Goal: Transaction & Acquisition: Purchase product/service

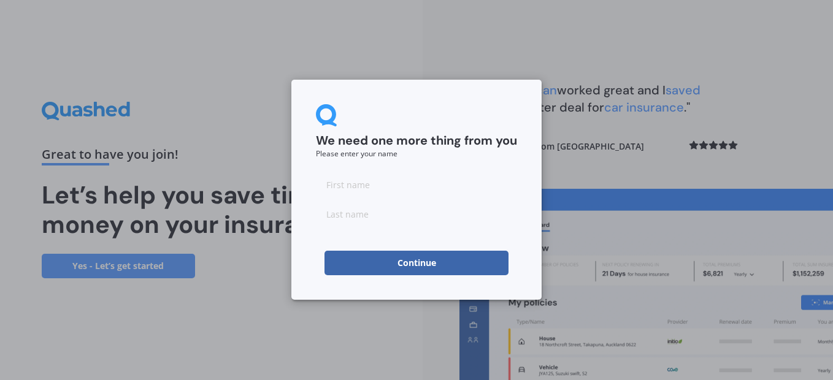
click at [356, 174] on input at bounding box center [416, 184] width 201 height 25
type input "[PERSON_NAME]"
click at [408, 265] on button "Continue" at bounding box center [417, 263] width 184 height 25
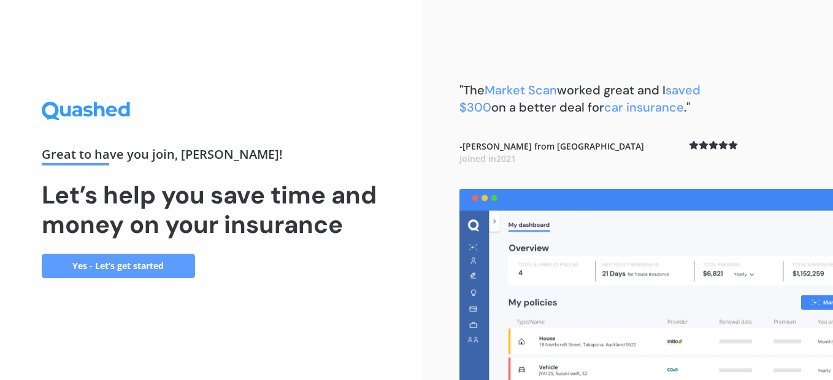
click at [137, 268] on link "Yes - Let’s get started" at bounding box center [118, 266] width 153 height 25
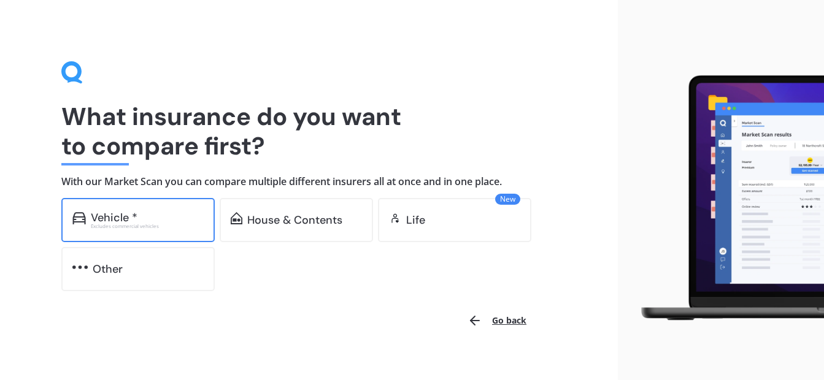
click at [101, 218] on div "Vehicle *" at bounding box center [114, 218] width 47 height 12
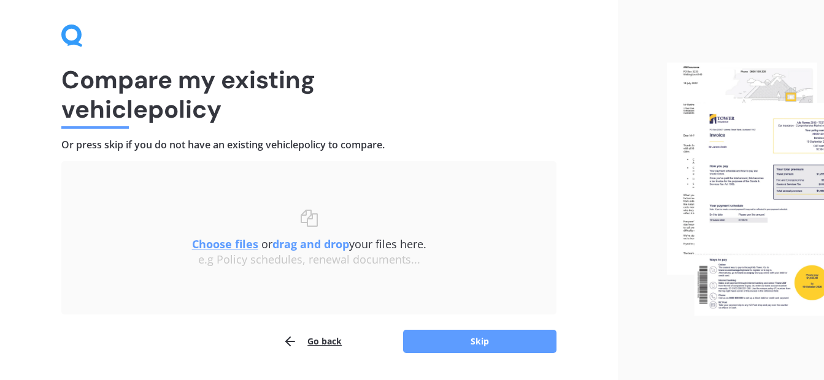
scroll to position [72, 0]
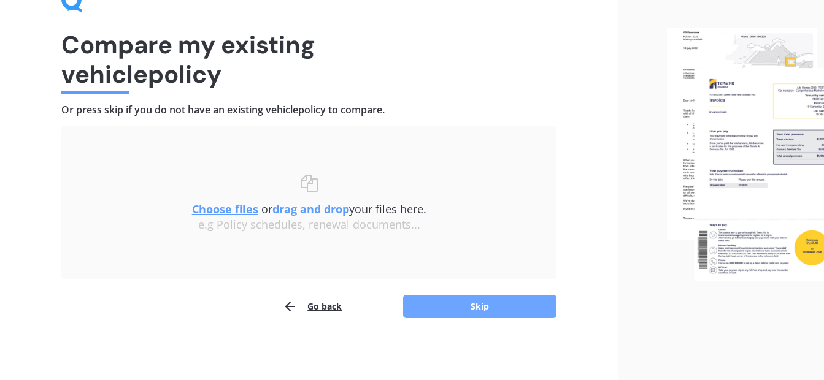
click at [504, 305] on button "Skip" at bounding box center [479, 306] width 153 height 23
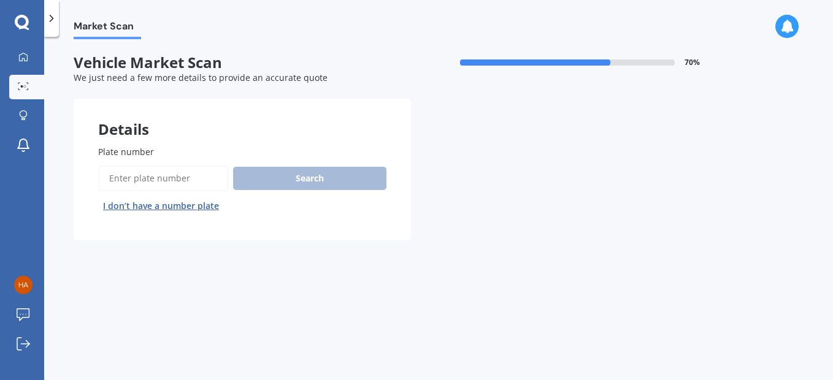
click at [148, 180] on input "Plate number" at bounding box center [163, 179] width 130 height 26
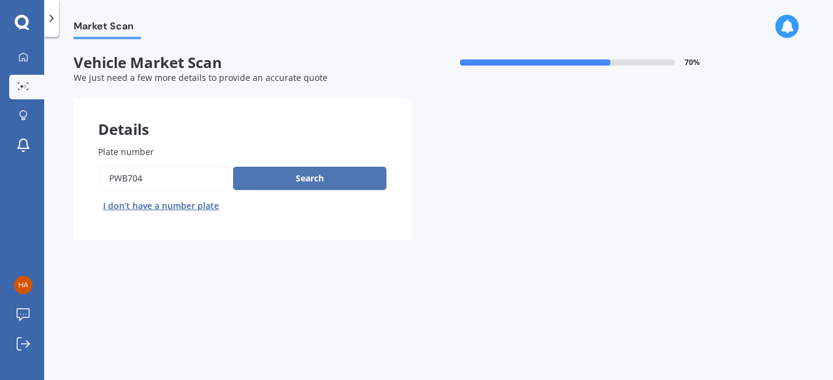
type input "pwb704"
click at [301, 179] on button "Search" at bounding box center [309, 178] width 153 height 23
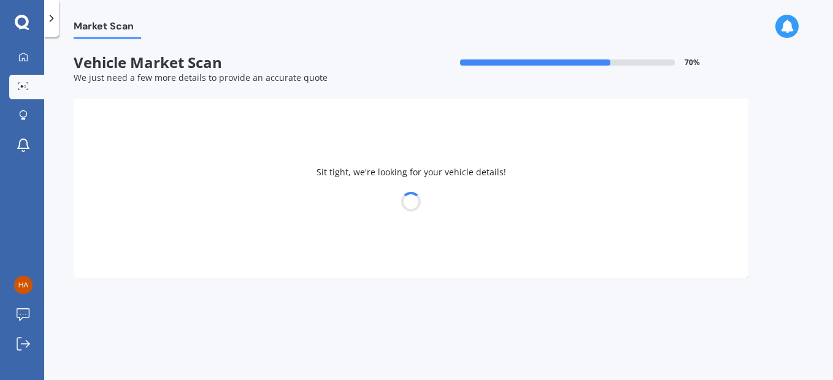
select select "BYD"
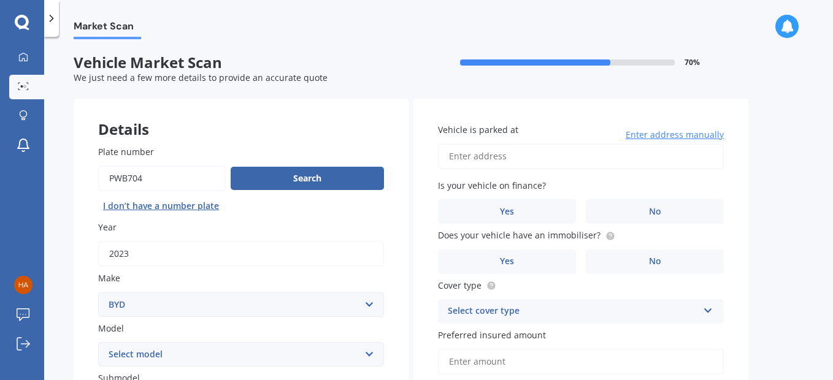
scroll to position [301, 0]
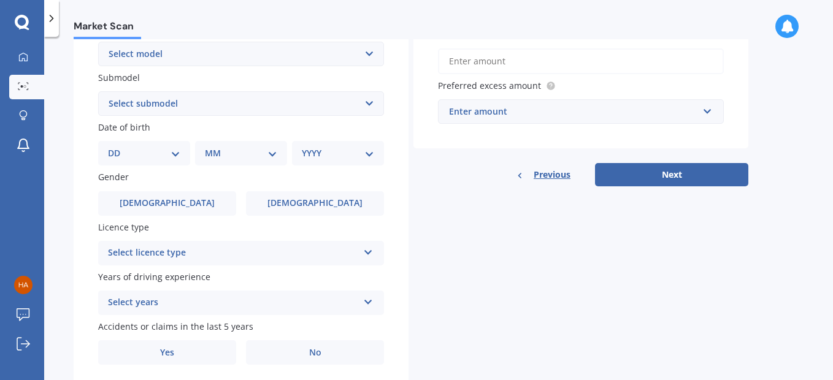
click at [370, 54] on select "Select model Atto 3 Electric Dolphin SEAL SEALION 6 SHARK 6" at bounding box center [241, 54] width 286 height 25
select select "ATTO 3 ELECTRIC"
click at [98, 42] on select "Select model Atto 3 Electric Dolphin SEAL SEALION 6 SHARK 6" at bounding box center [241, 54] width 286 height 25
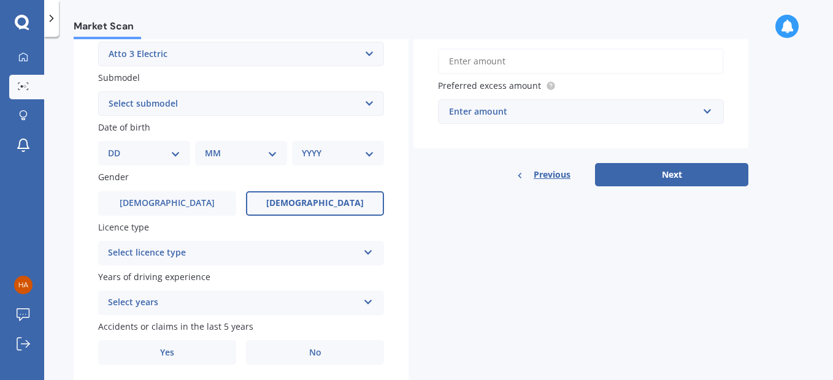
click at [309, 209] on span "Female" at bounding box center [315, 203] width 98 height 10
click at [0, 0] on input "Female" at bounding box center [0, 0] width 0 height 0
click at [283, 255] on div "Select licence type" at bounding box center [233, 253] width 250 height 15
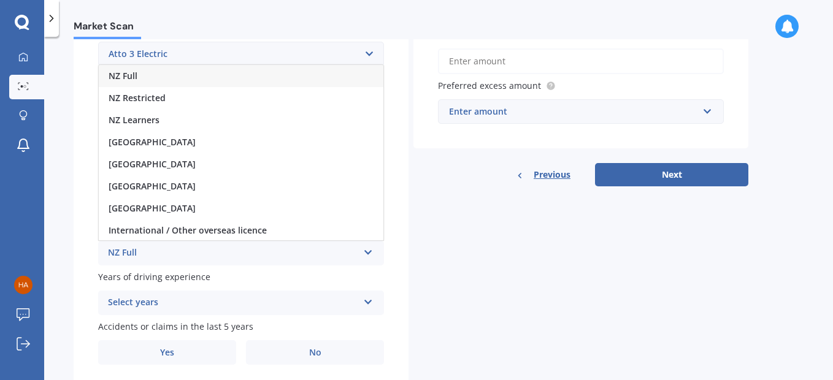
click at [218, 74] on div "NZ Full" at bounding box center [241, 76] width 285 height 22
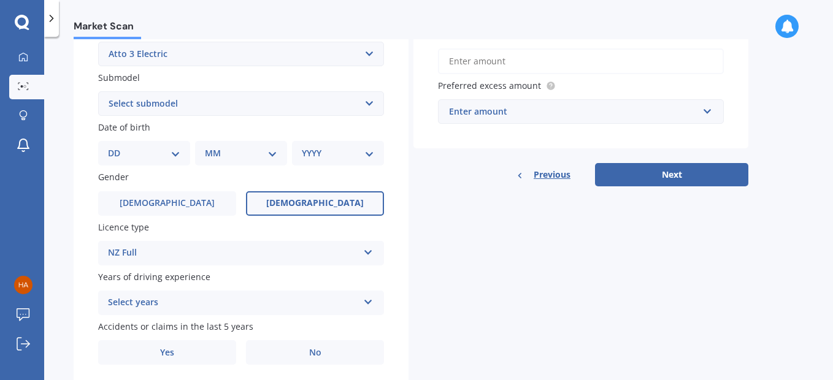
click at [155, 309] on div "Select years" at bounding box center [233, 303] width 250 height 15
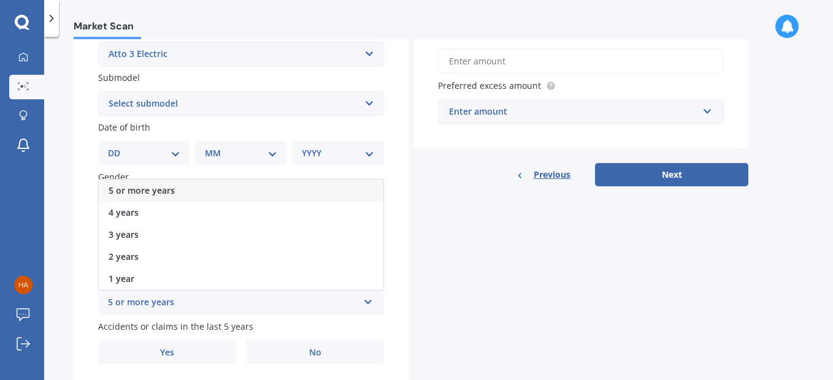
click at [153, 189] on span "5 or more years" at bounding box center [142, 191] width 66 height 12
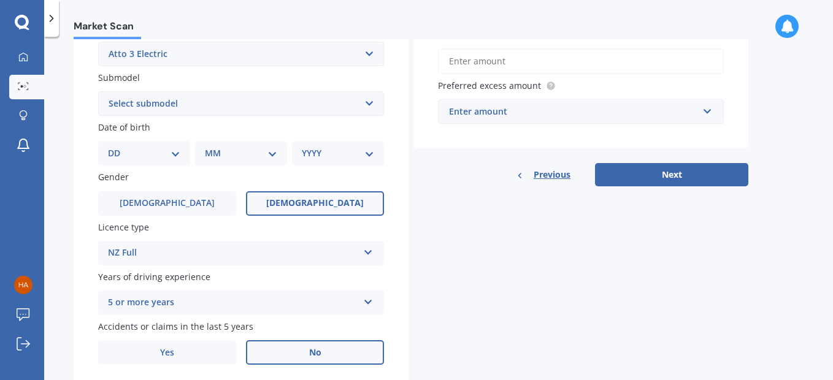
click at [312, 356] on span "No" at bounding box center [315, 353] width 12 height 10
click at [0, 0] on input "No" at bounding box center [0, 0] width 0 height 0
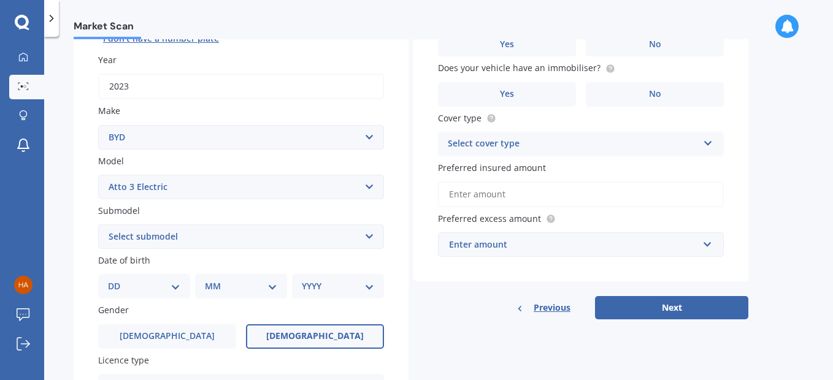
scroll to position [0, 0]
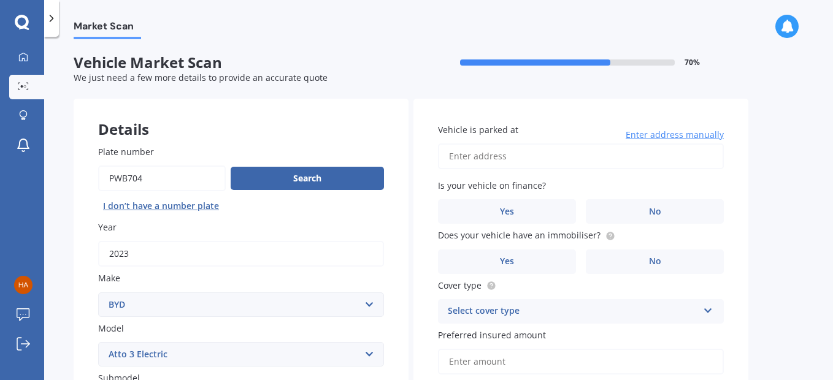
click at [585, 154] on input "Vehicle is parked at" at bounding box center [581, 157] width 286 height 26
type input "83 Ashwood Avenue RD2 Albany"
select select "06"
select select "01"
select select "1975"
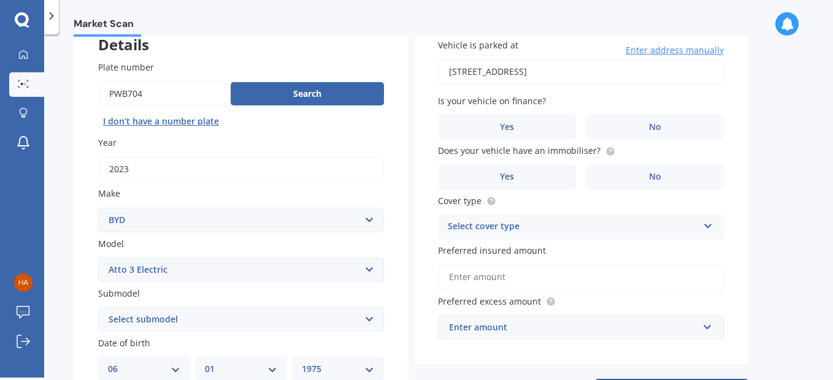
scroll to position [83, 0]
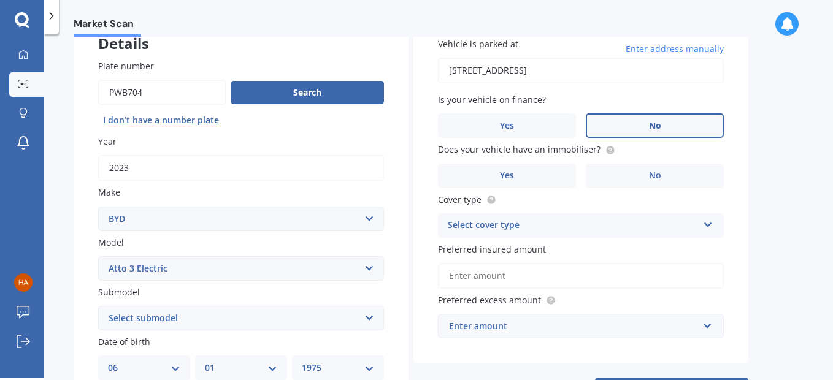
click at [655, 131] on span "No" at bounding box center [655, 126] width 12 height 10
click at [0, 0] on input "No" at bounding box center [0, 0] width 0 height 0
click at [515, 178] on label "Yes" at bounding box center [507, 176] width 138 height 25
click at [0, 0] on input "Yes" at bounding box center [0, 0] width 0 height 0
click at [501, 229] on div "Select cover type" at bounding box center [573, 225] width 250 height 15
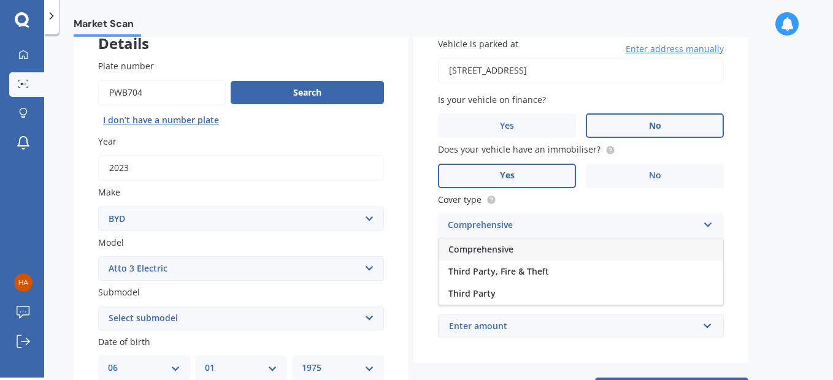
click at [490, 250] on span "Comprehensive" at bounding box center [480, 250] width 65 height 12
click at [494, 283] on input "Preferred insured amount" at bounding box center [581, 276] width 286 height 26
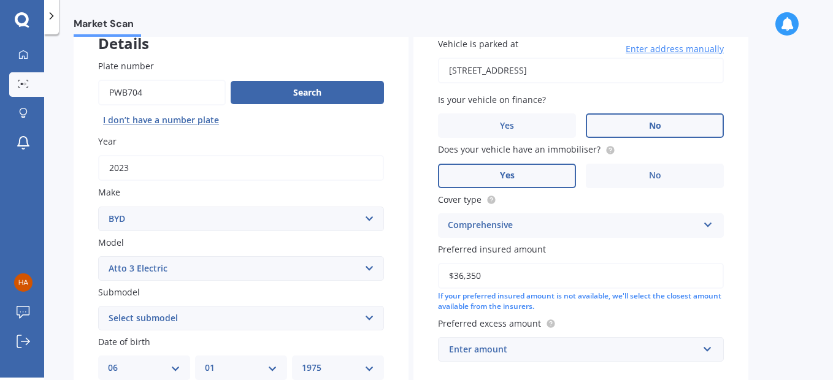
type input "$36,350"
click at [681, 346] on div "Enter amount" at bounding box center [573, 349] width 249 height 13
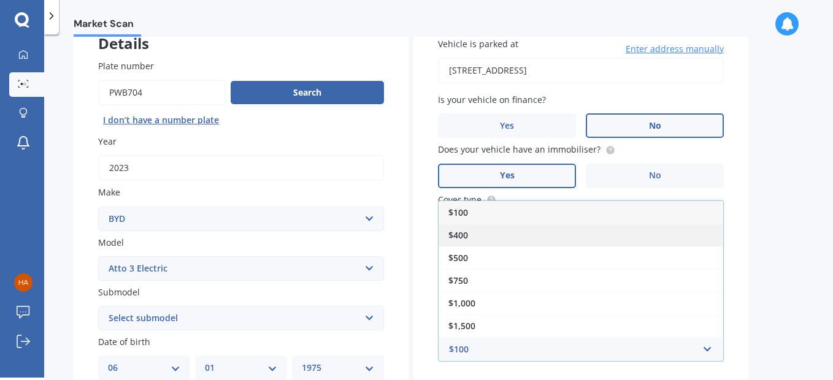
click at [536, 242] on div "$400" at bounding box center [581, 235] width 285 height 23
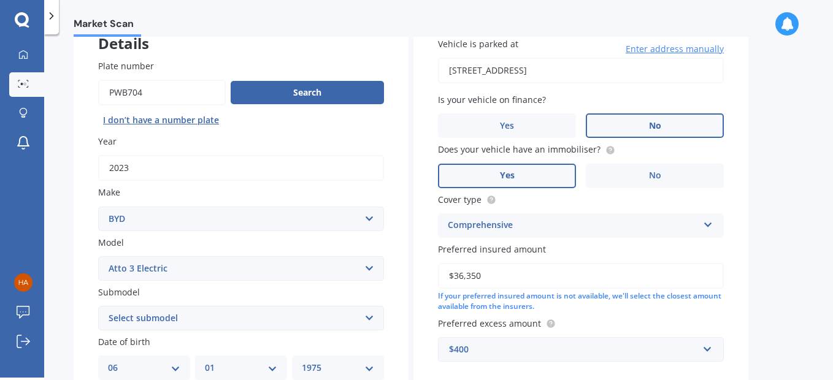
scroll to position [342, 0]
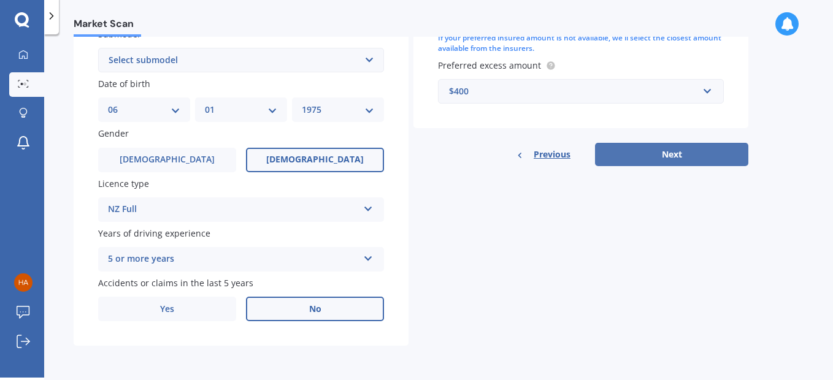
click at [718, 156] on button "Next" at bounding box center [671, 154] width 153 height 23
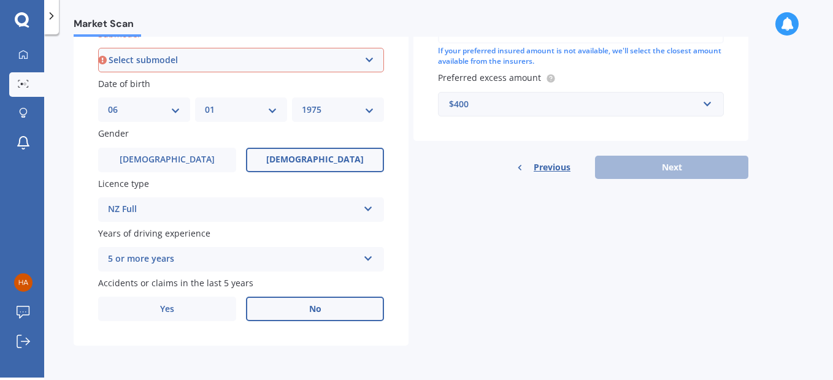
scroll to position [332, 0]
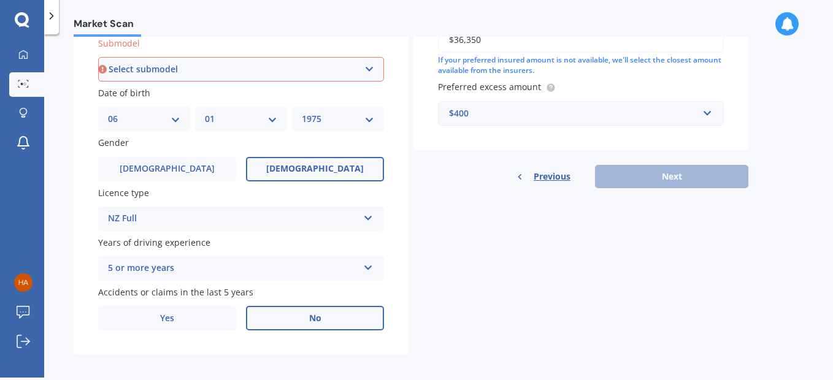
click at [196, 69] on select "Select submodel Extended Range 60KW" at bounding box center [241, 69] width 286 height 25
select select "EXTENDED RANGE 60KW"
click at [98, 57] on select "Select submodel Extended Range 60KW" at bounding box center [241, 69] width 286 height 25
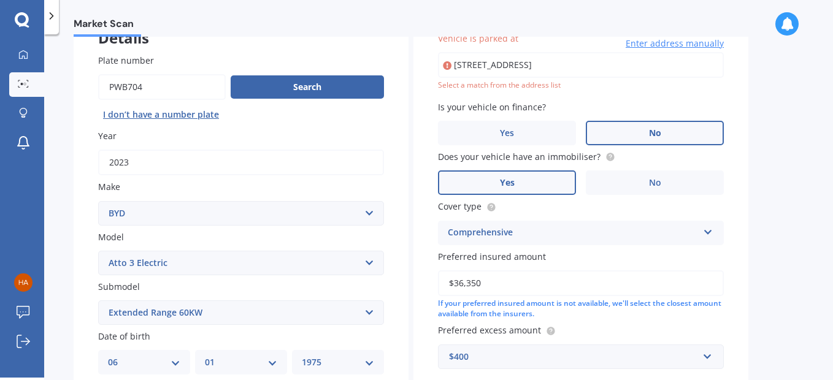
scroll to position [84, 0]
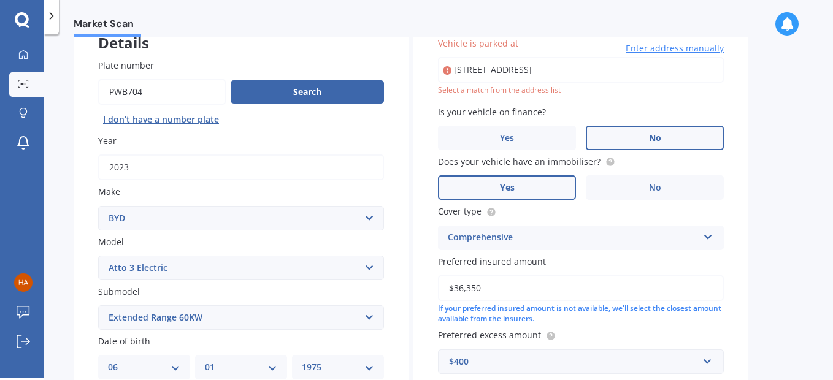
click at [574, 72] on input "83 Ashwood Avenue RD2 Albany" at bounding box center [581, 70] width 286 height 26
click at [606, 68] on input "83 Ashwood Avenue RD2 Albany" at bounding box center [581, 70] width 286 height 26
type input "83 Ashwood Avenue, Dairy Flat 0792"
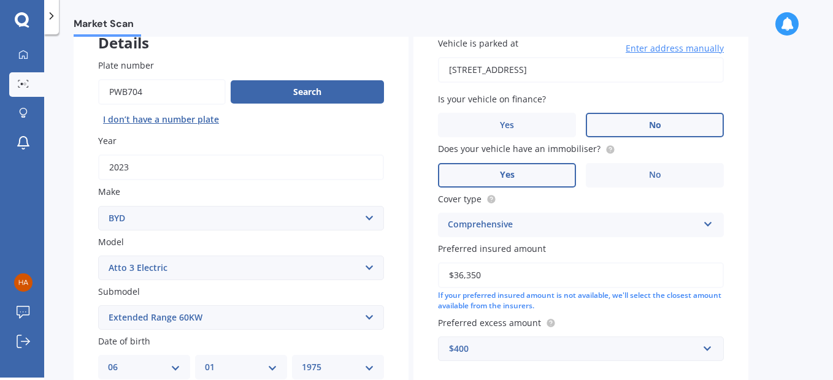
scroll to position [342, 0]
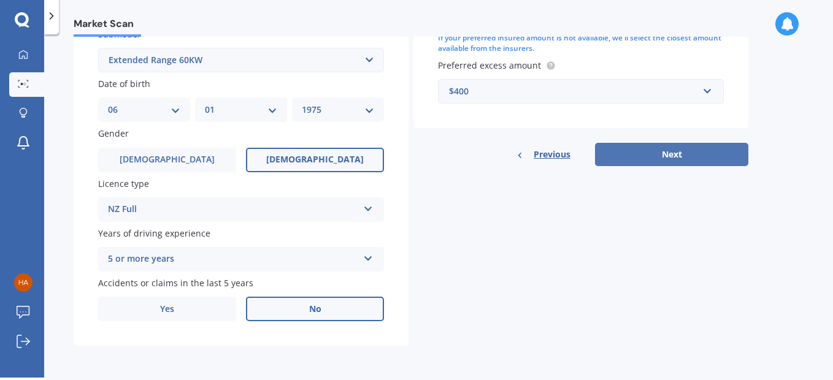
click at [686, 153] on button "Next" at bounding box center [671, 154] width 153 height 23
select select "06"
select select "01"
select select "1975"
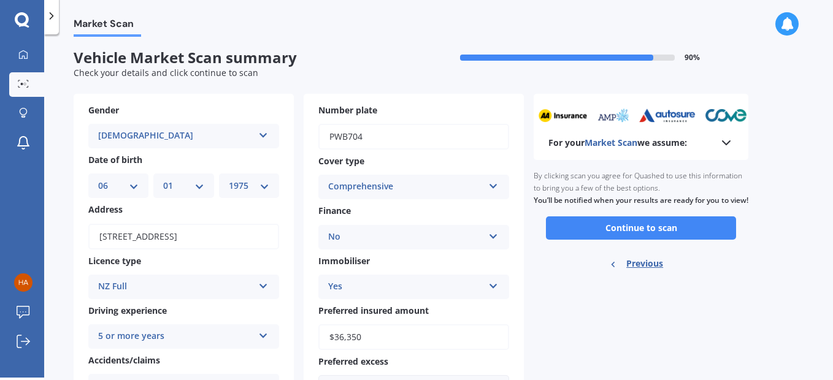
scroll to position [0, 0]
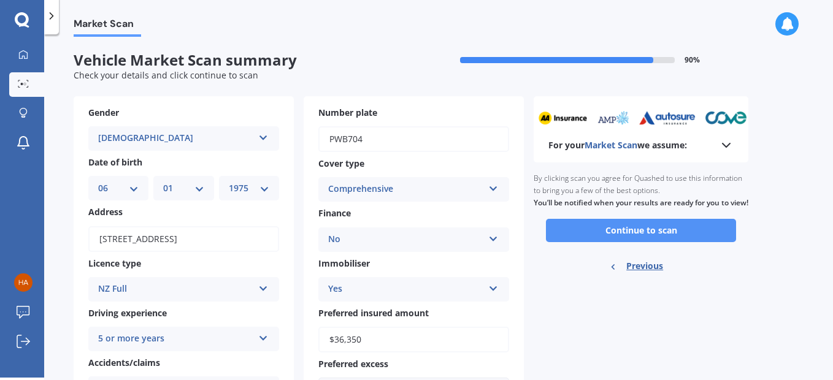
click at [639, 240] on button "Continue to scan" at bounding box center [641, 230] width 190 height 23
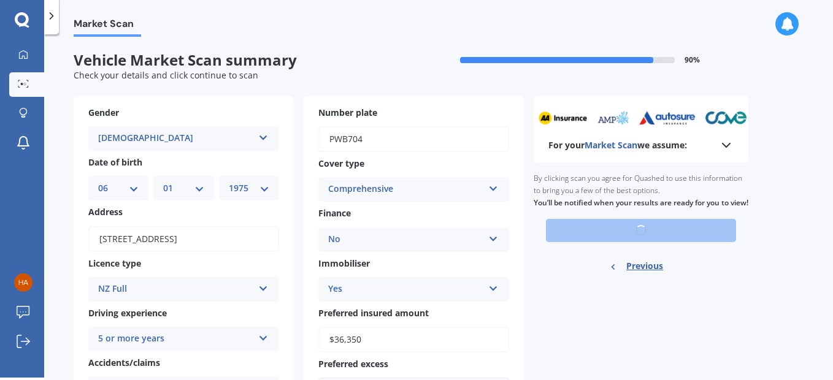
click at [639, 240] on div "Ready to go By clicking scan you agree for Quashed to use this information to b…" at bounding box center [641, 224] width 215 height 123
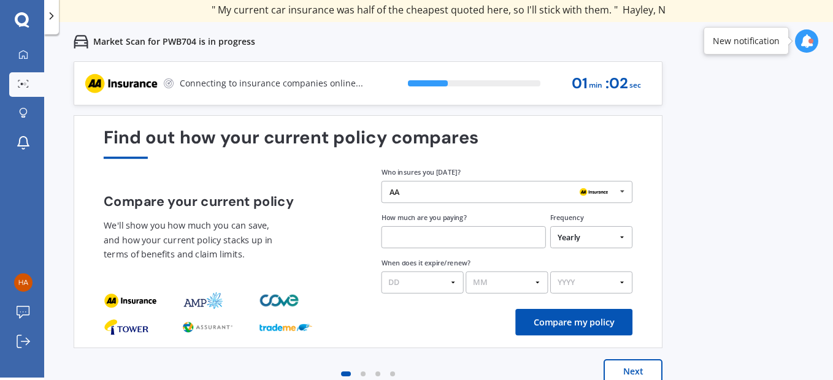
click at [805, 45] on icon at bounding box center [806, 40] width 13 height 13
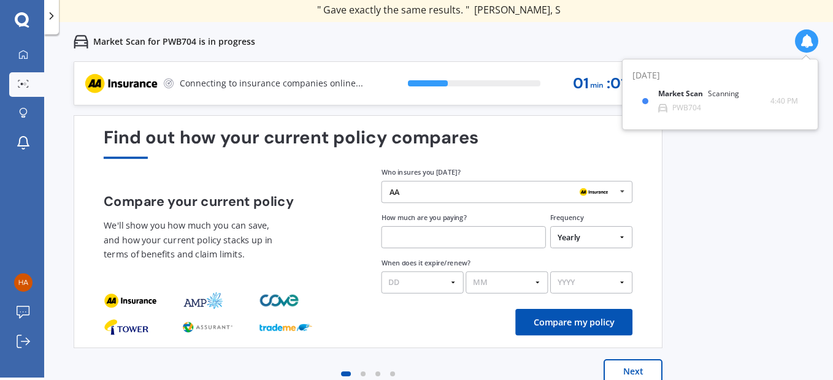
click at [805, 45] on icon at bounding box center [806, 40] width 13 height 13
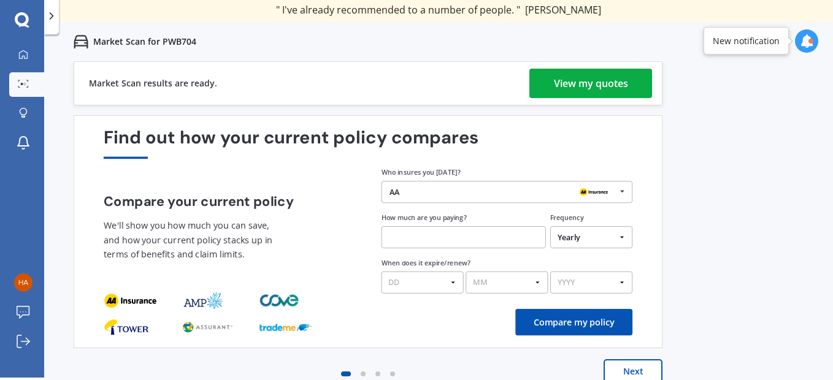
click at [617, 91] on div "View my quotes" at bounding box center [591, 83] width 74 height 29
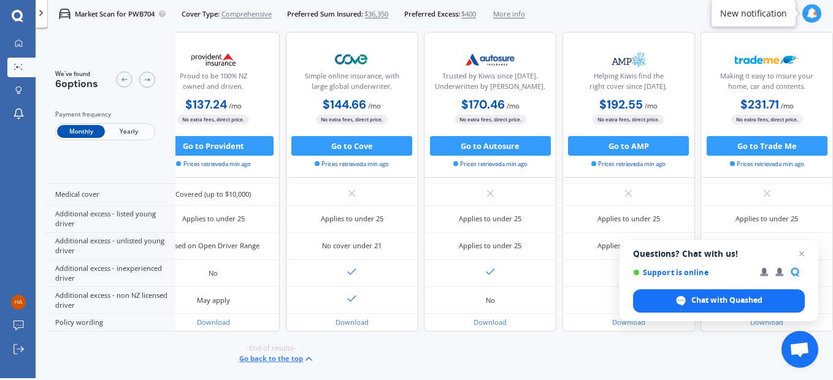
scroll to position [595, 215]
click at [805, 255] on span "Open chat" at bounding box center [801, 254] width 15 height 15
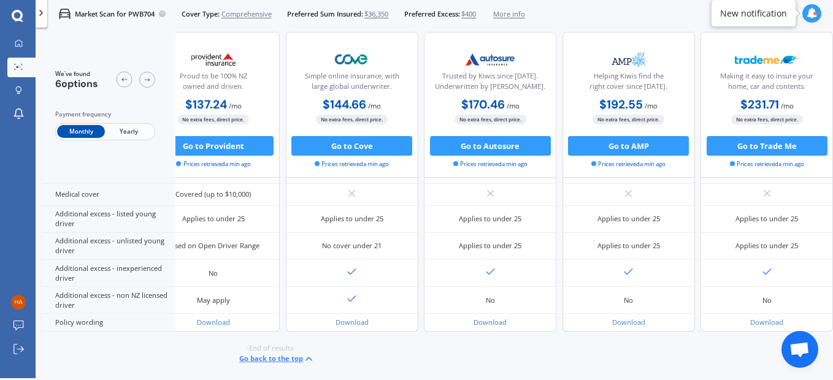
click at [132, 129] on span "Yearly" at bounding box center [129, 132] width 48 height 13
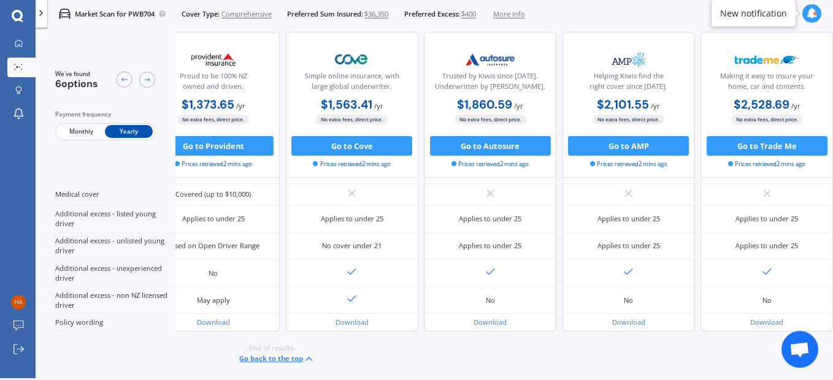
scroll to position [225, 215]
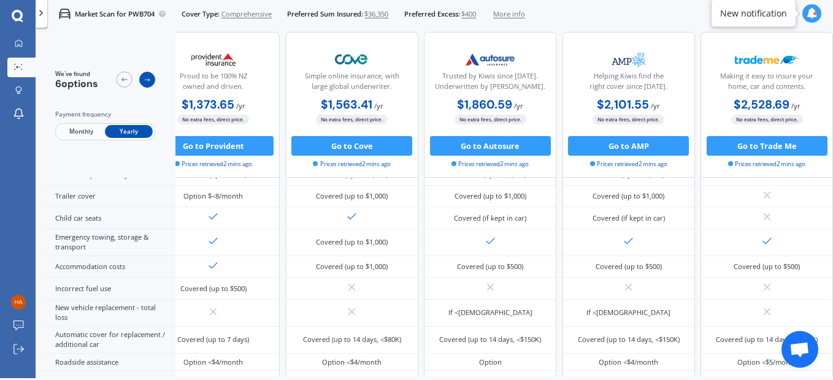
click at [148, 79] on icon at bounding box center [148, 80] width 8 height 8
click at [123, 79] on icon at bounding box center [124, 80] width 8 height 8
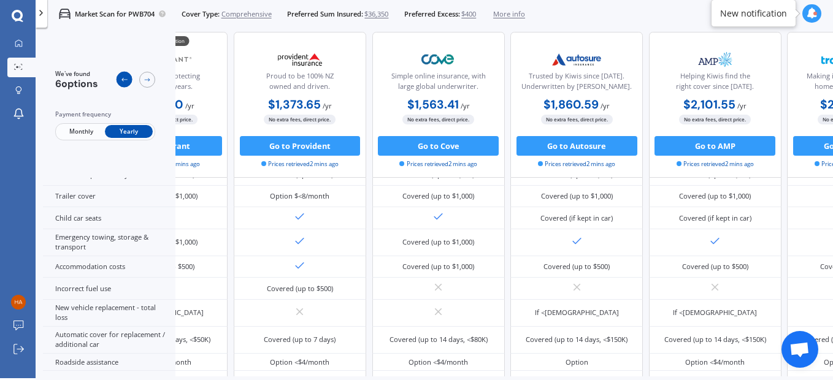
scroll to position [225, 49]
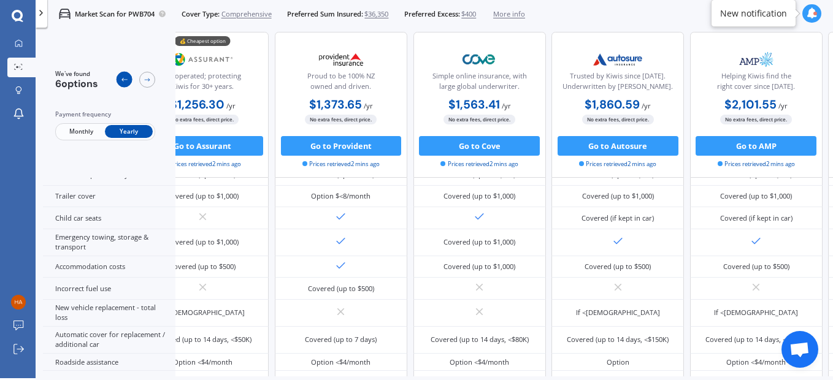
click at [123, 79] on icon at bounding box center [124, 80] width 8 height 8
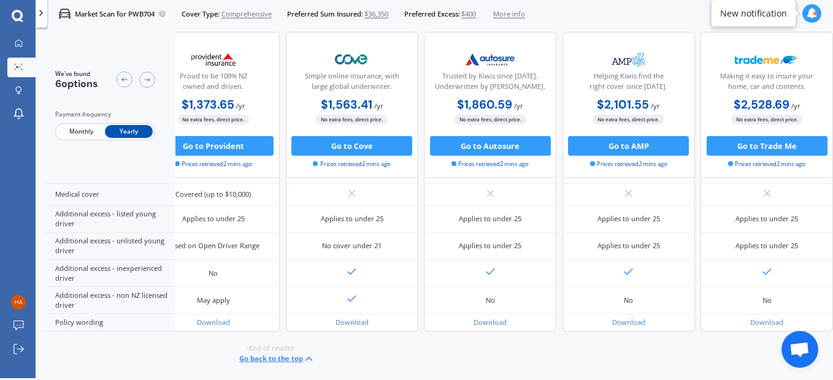
scroll to position [225, 215]
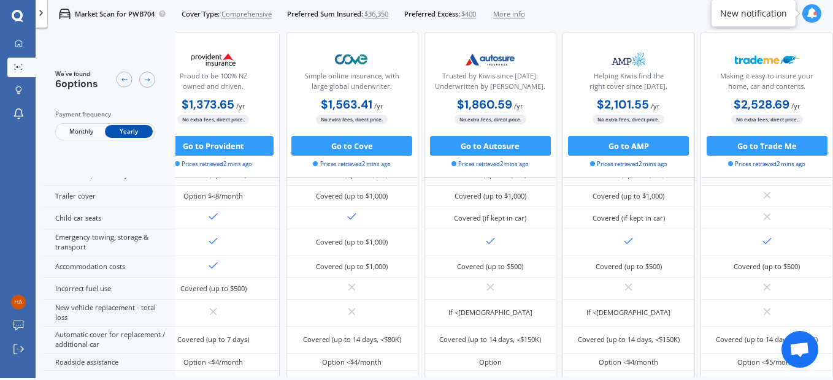
click at [523, 12] on span "More info" at bounding box center [509, 14] width 32 height 10
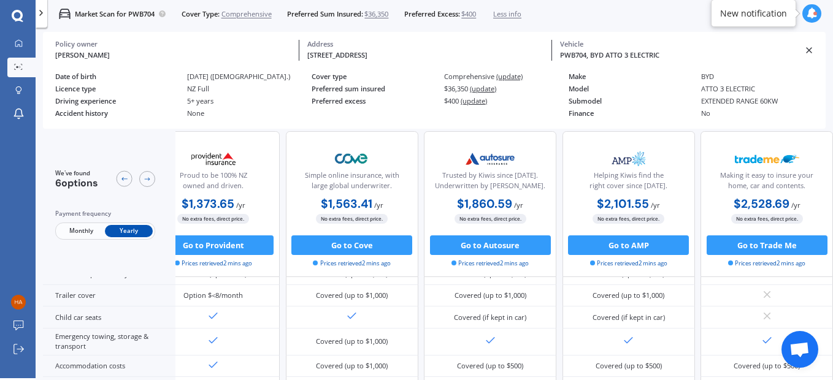
scroll to position [523, 215]
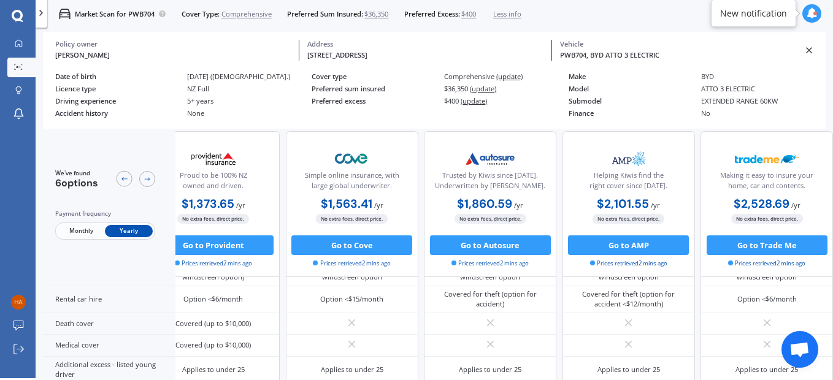
click at [807, 52] on line at bounding box center [809, 50] width 5 height 5
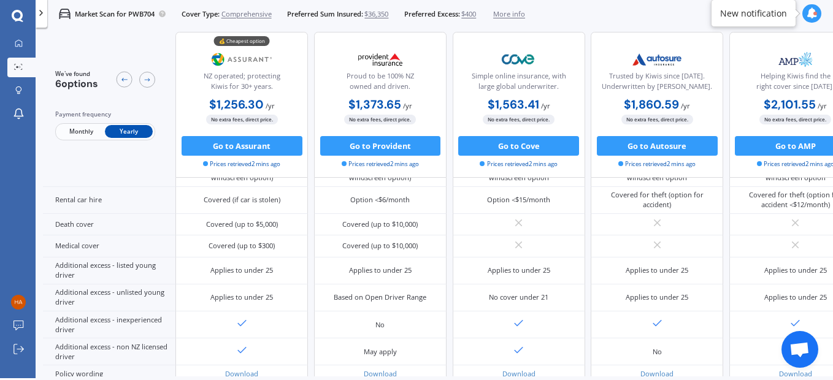
scroll to position [152, 0]
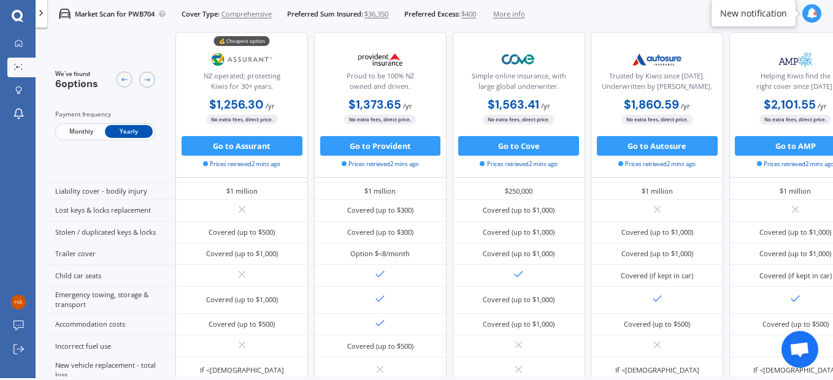
click at [810, 20] on div at bounding box center [811, 13] width 18 height 18
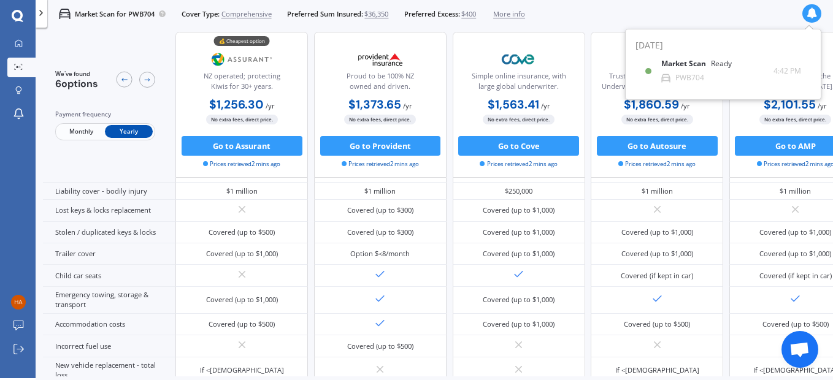
click at [720, 4] on div "Market Scan for PWB704 Cover Type: Comprehensive Preferred Sum Insured: $36,350…" at bounding box center [434, 13] width 797 height 31
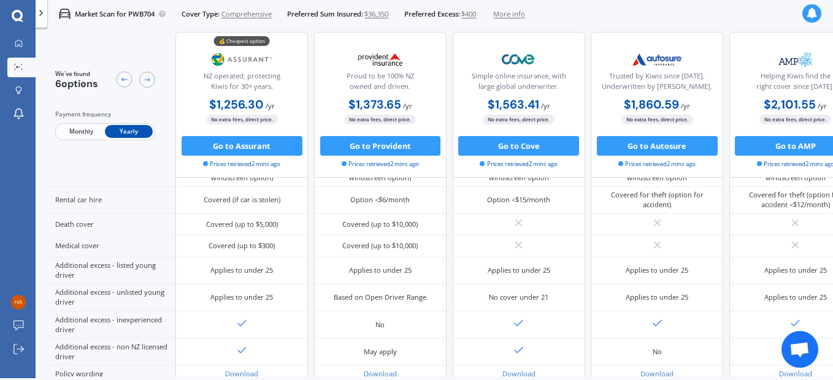
scroll to position [595, 0]
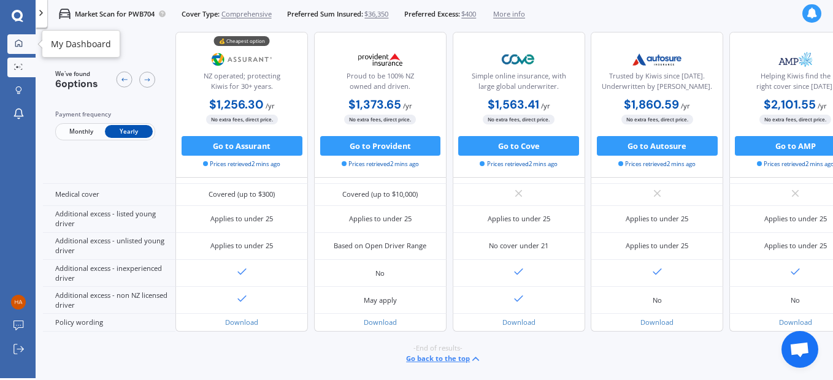
click at [20, 44] on icon at bounding box center [19, 43] width 8 height 8
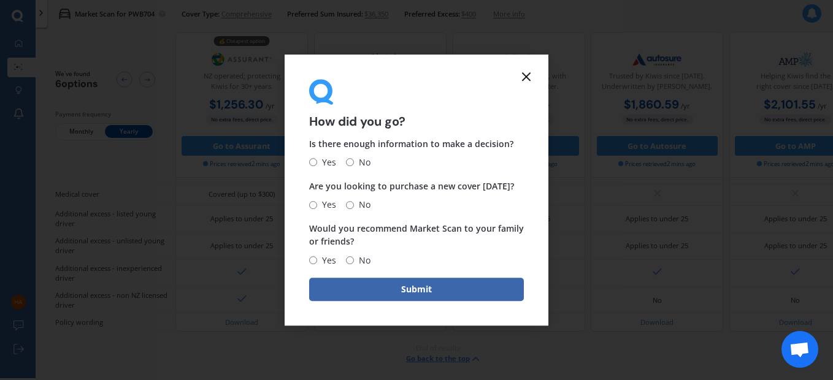
click at [348, 163] on input "No" at bounding box center [350, 163] width 8 height 8
radio input "true"
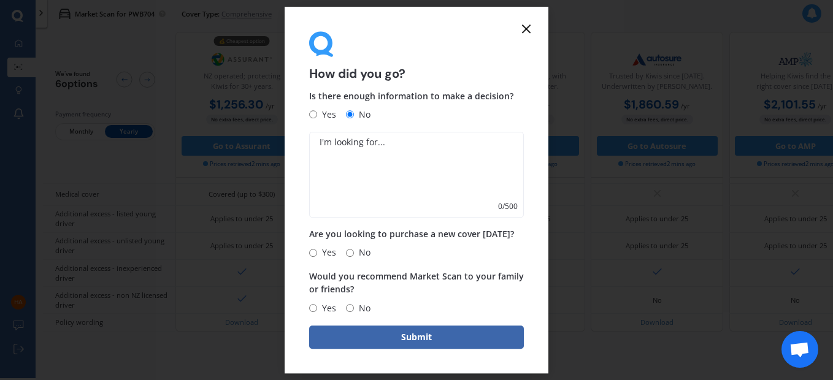
click at [397, 139] on textarea at bounding box center [416, 175] width 215 height 86
type textarea "additional driver on learners licence"
click at [313, 253] on input "Yes" at bounding box center [313, 253] width 8 height 8
radio input "true"
click at [349, 311] on input "No" at bounding box center [350, 308] width 8 height 8
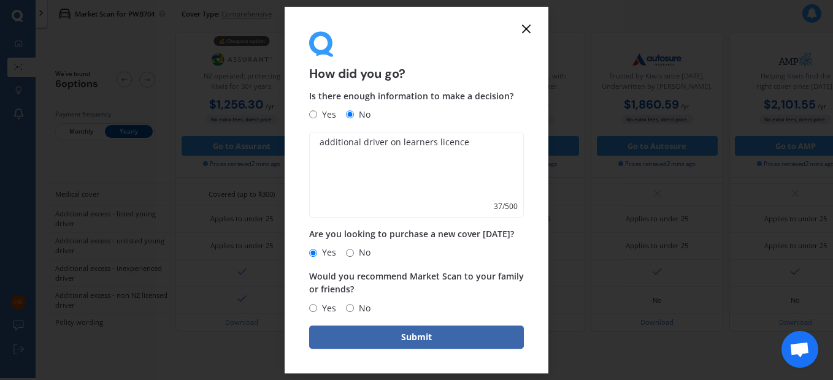
radio input "true"
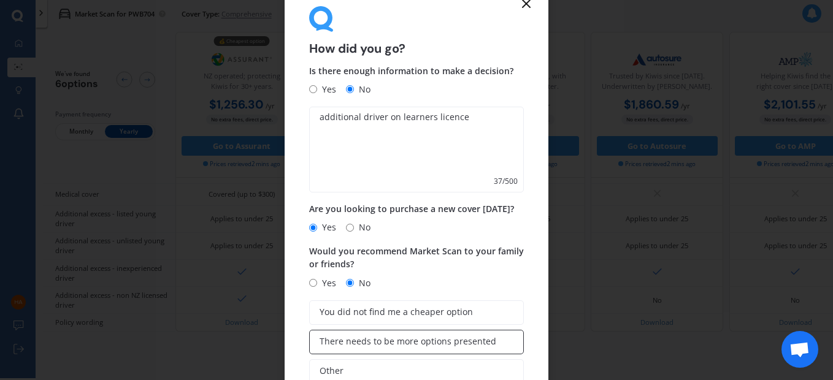
click at [427, 341] on span "There needs to be more options presented" at bounding box center [408, 342] width 177 height 10
click at [0, 0] on input "There needs to be more options presented" at bounding box center [0, 0] width 0 height 0
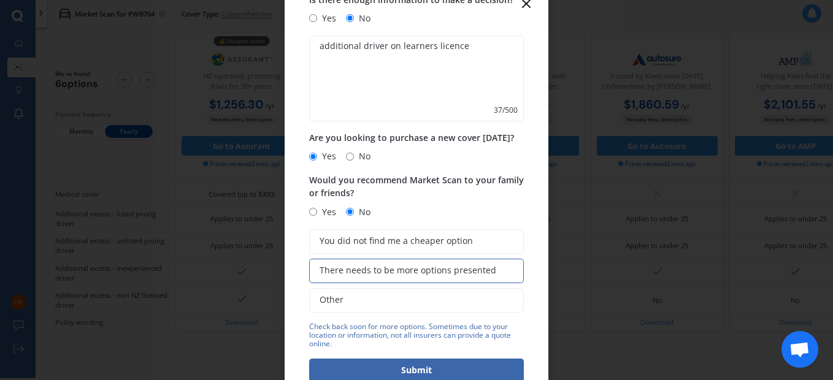
scroll to position [79, 0]
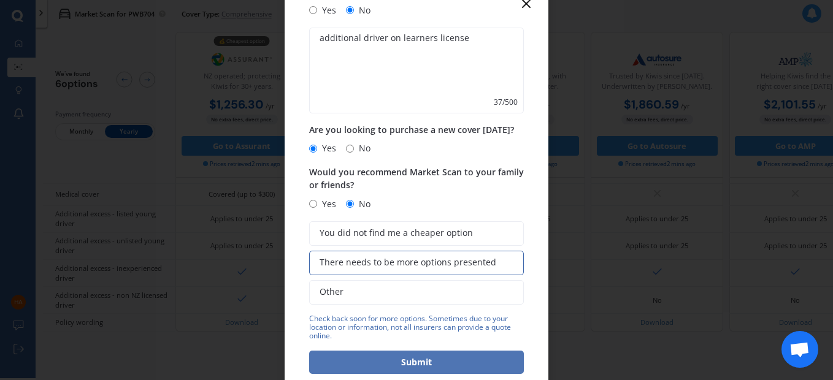
type textarea "additional driver on learners license"
click at [404, 363] on button "Submit" at bounding box center [416, 362] width 215 height 23
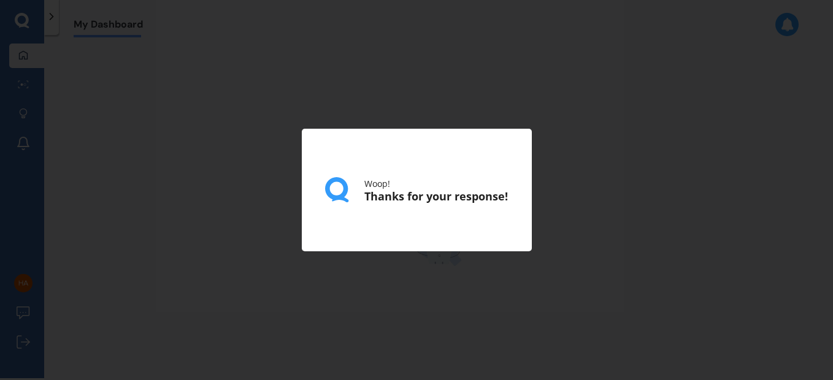
scroll to position [2, 0]
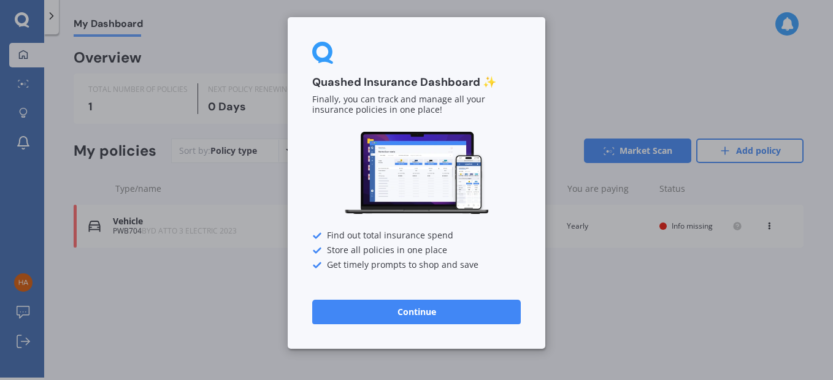
click at [348, 311] on button "Continue" at bounding box center [416, 312] width 209 height 25
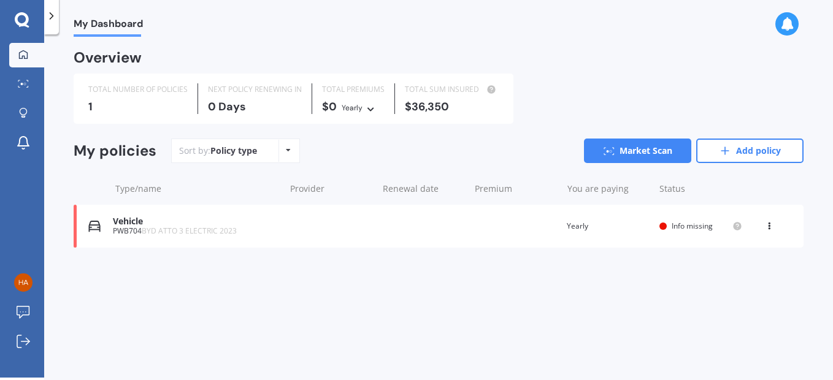
click at [771, 229] on div "View option View policy Delete" at bounding box center [770, 226] width 11 height 12
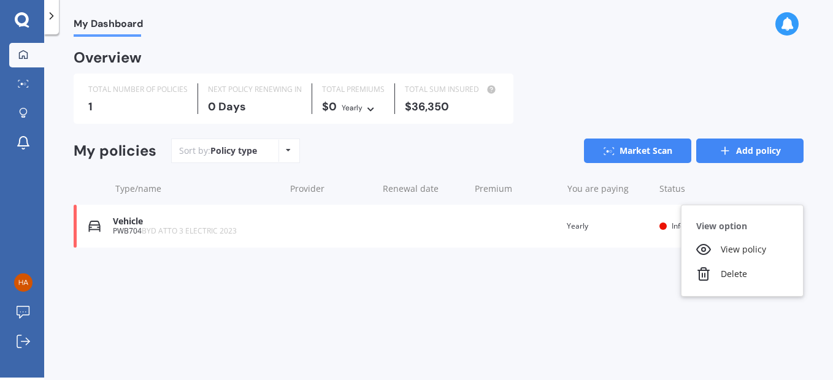
click at [759, 147] on link "Add policy" at bounding box center [749, 151] width 107 height 25
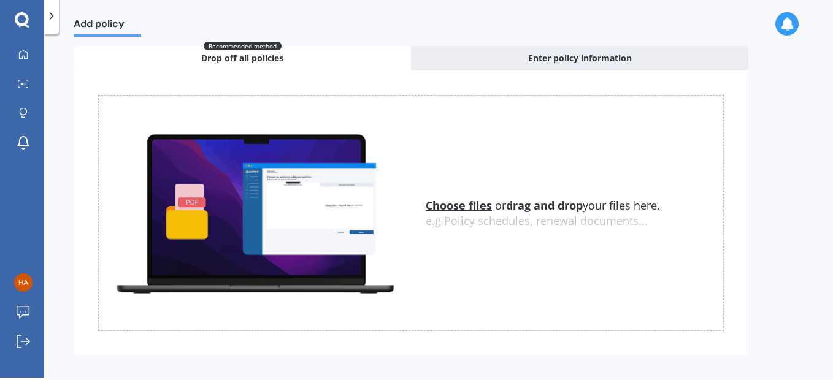
scroll to position [67, 0]
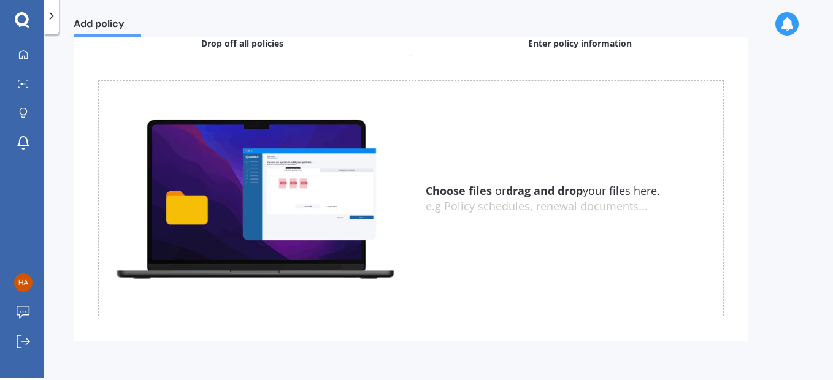
click at [624, 43] on span "Enter policy information" at bounding box center [580, 43] width 104 height 12
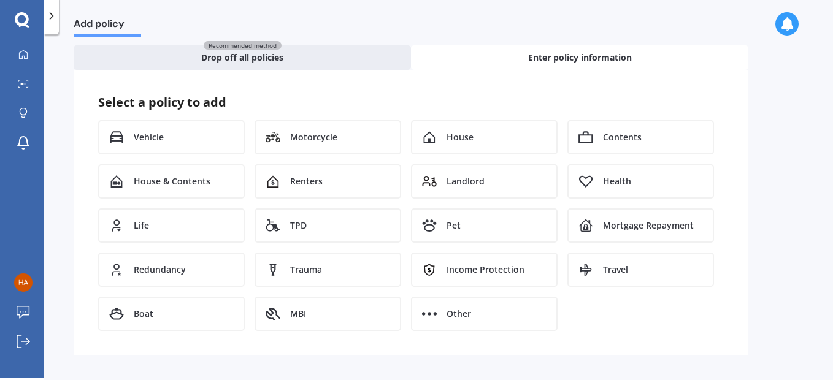
scroll to position [53, 0]
click at [167, 139] on div "Vehicle" at bounding box center [171, 137] width 147 height 34
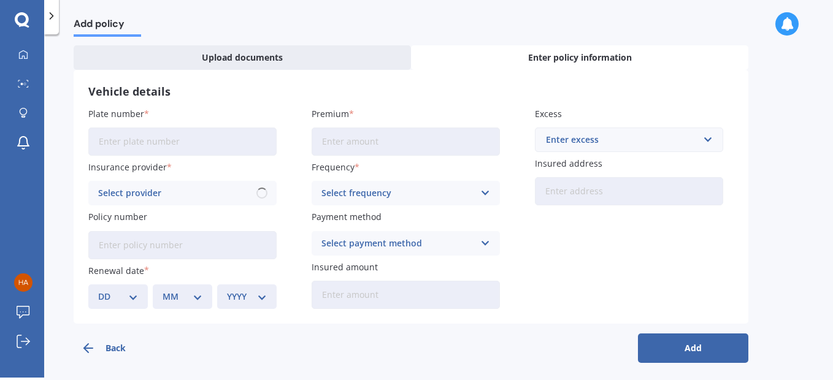
scroll to position [29, 0]
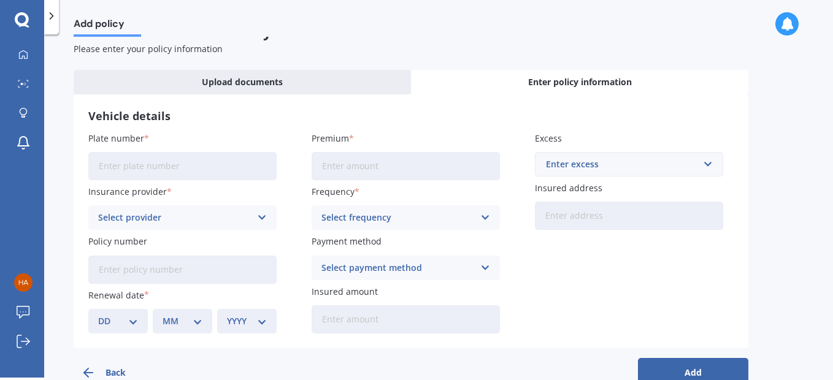
click at [164, 177] on input "Plate number" at bounding box center [182, 166] width 188 height 28
type input "PWB704"
click at [152, 218] on div "Select provider" at bounding box center [174, 217] width 153 height 13
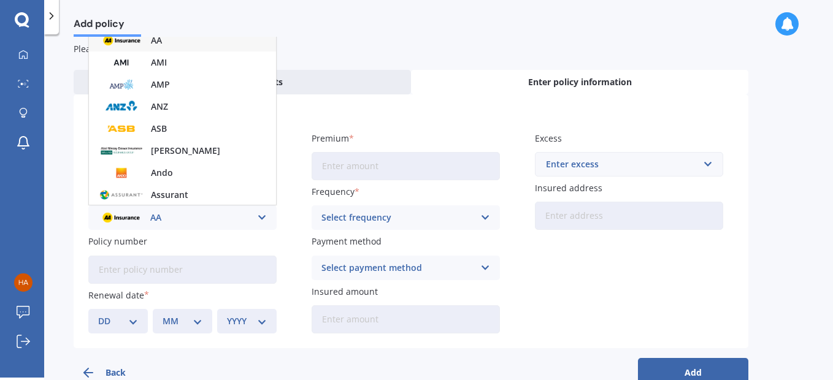
click at [439, 45] on div "Please enter your policy information" at bounding box center [411, 49] width 675 height 12
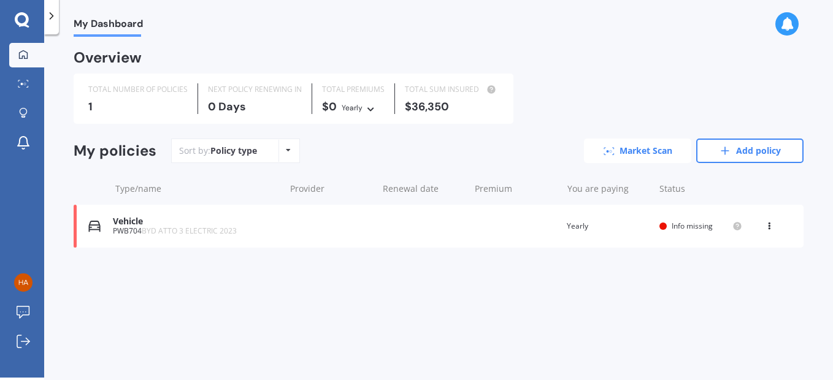
click at [627, 154] on link "Market Scan" at bounding box center [637, 151] width 107 height 25
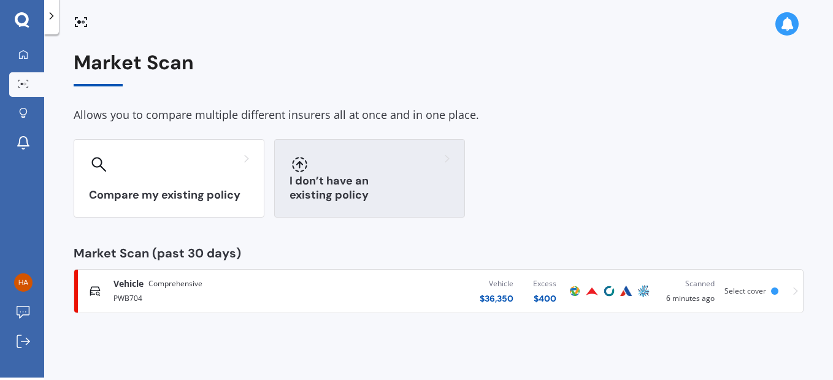
click at [398, 199] on h3 "I don’t have an existing policy" at bounding box center [370, 188] width 160 height 28
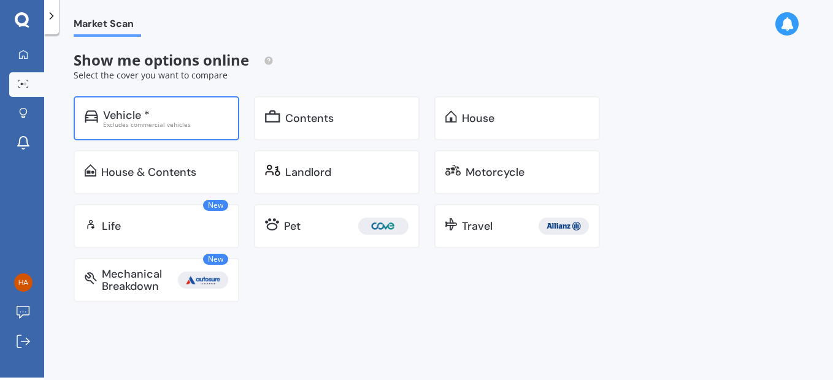
click at [111, 101] on div "Vehicle * Excludes commercial vehicles" at bounding box center [157, 118] width 166 height 44
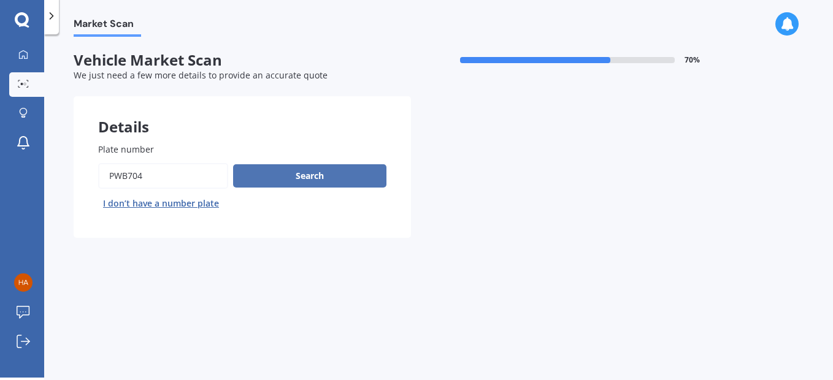
click at [318, 180] on button "Search" at bounding box center [309, 175] width 153 height 23
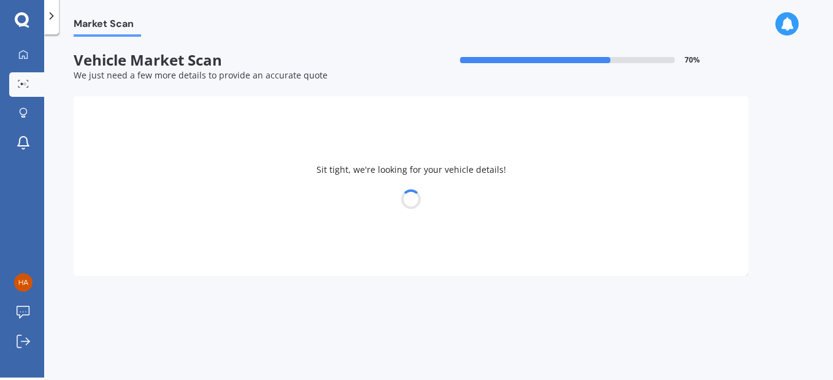
select select "BYD"
select select "06"
select select "01"
select select "1975"
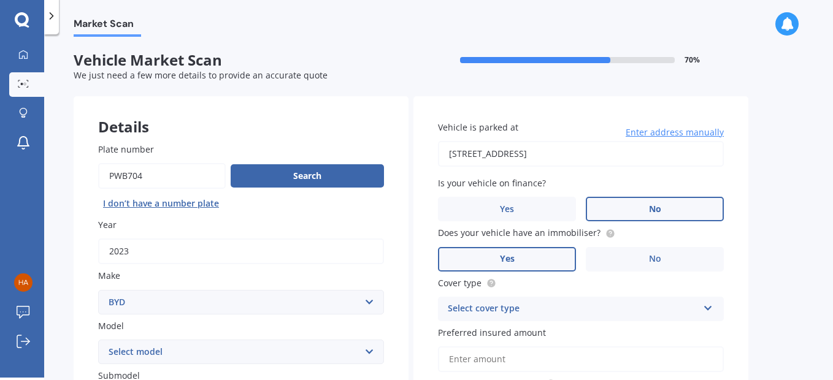
scroll to position [301, 0]
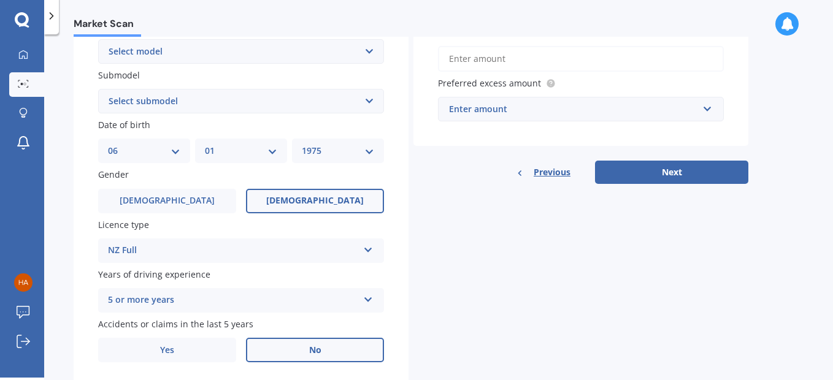
click at [356, 50] on select "Select model Atto 3 Electric Dolphin SEAL SEALION 6 SHARK 6" at bounding box center [241, 51] width 286 height 25
select select "ATTO 3 ELECTRIC"
click at [98, 39] on select "Select model Atto 3 Electric Dolphin SEAL SEALION 6 SHARK 6" at bounding box center [241, 51] width 286 height 25
click at [318, 103] on select "Select submodel Extended Range 60KW" at bounding box center [241, 101] width 286 height 25
select select "EXTENDED RANGE 60KW"
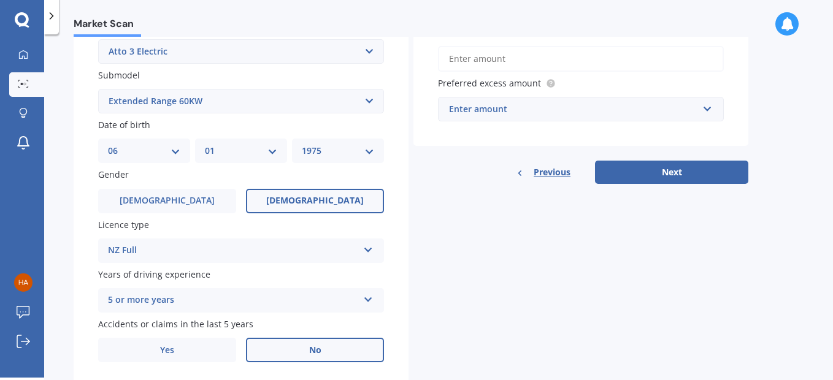
click at [98, 89] on select "Select submodel Extended Range 60KW" at bounding box center [241, 101] width 286 height 25
click at [150, 156] on select "DD 01 02 03 04 05 06 07 08 09 10 11 12 13 14 15 16 17 18 19 20 21 22 23 24 25 2…" at bounding box center [144, 150] width 72 height 13
select select "16"
click at [108, 144] on select "DD 01 02 03 04 05 06 07 08 09 10 11 12 13 14 15 16 17 18 19 20 21 22 23 24 25 2…" at bounding box center [144, 150] width 72 height 13
click at [225, 154] on select "MM 01 02 03 04 05 06 07 08 09 10 11 12" at bounding box center [241, 150] width 72 height 13
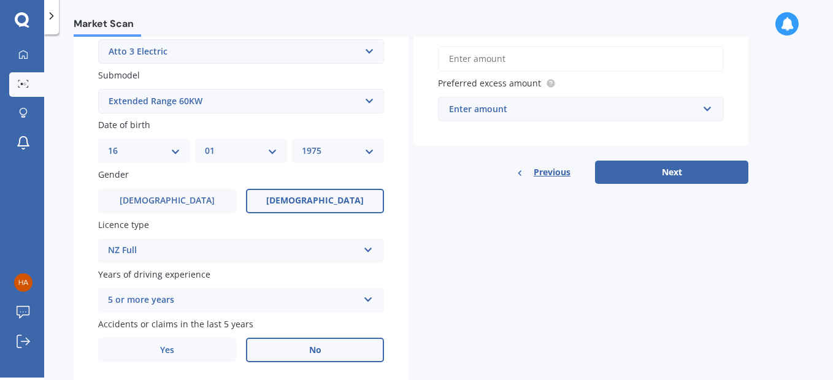
select select "06"
click at [205, 144] on select "MM 01 02 03 04 05 06 07 08 09 10 11 12" at bounding box center [241, 150] width 72 height 13
click at [337, 148] on select "YYYY 2025 2024 2023 2022 2021 2020 2019 2018 2017 2016 2015 2014 2013 2012 2011…" at bounding box center [338, 150] width 72 height 13
click at [302, 144] on select "YYYY 2025 2024 2023 2022 2021 2020 2019 2018 2017 2016 2015 2014 2013 2012 2011…" at bounding box center [338, 150] width 72 height 13
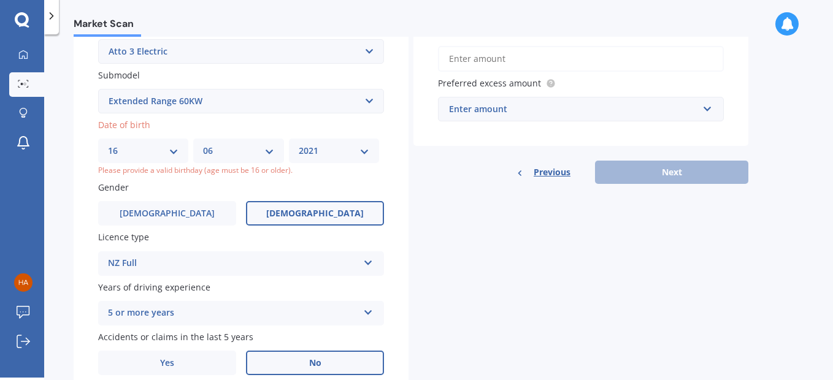
click at [453, 210] on div "Details Plate number Search I don’t have a number plate Year 2023 Make Select m…" at bounding box center [411, 98] width 675 height 604
click at [330, 145] on select "YYYY 2025 2024 2023 2022 2021 2020 2019 2018 2017 2016 2015 2014 2013 2012 2011…" at bounding box center [334, 150] width 71 height 13
select select "2009"
click at [302, 144] on select "YYYY 2025 2024 2023 2022 2021 2020 2019 2018 2017 2016 2015 2014 2013 2012 2011…" at bounding box center [334, 150] width 71 height 13
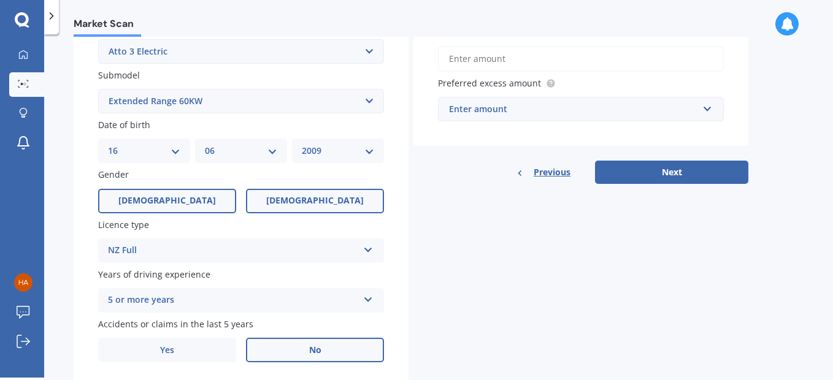
click at [177, 204] on span "Male" at bounding box center [167, 201] width 98 height 10
click at [0, 0] on input "Male" at bounding box center [0, 0] width 0 height 0
click at [198, 256] on div "NZ Full" at bounding box center [233, 251] width 250 height 15
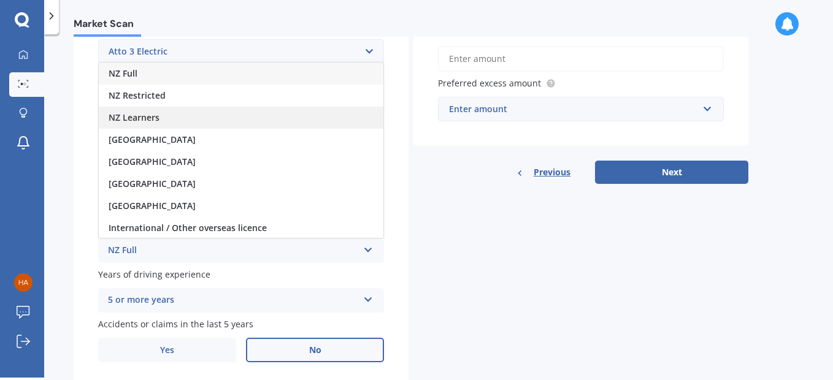
click at [148, 117] on span "NZ Learners" at bounding box center [134, 118] width 51 height 12
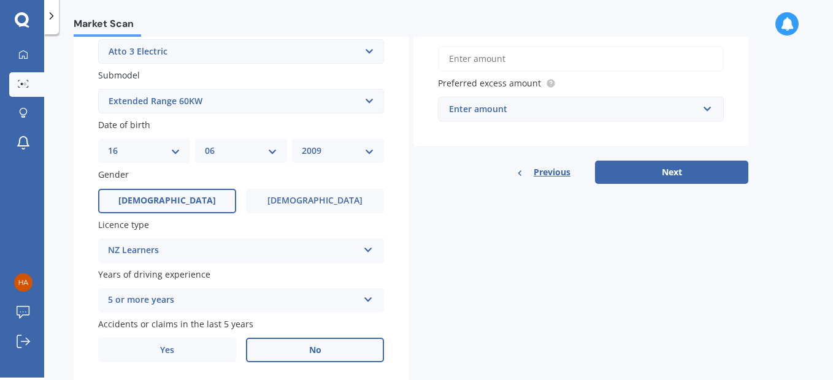
click at [232, 305] on div "5 or more years" at bounding box center [233, 300] width 250 height 15
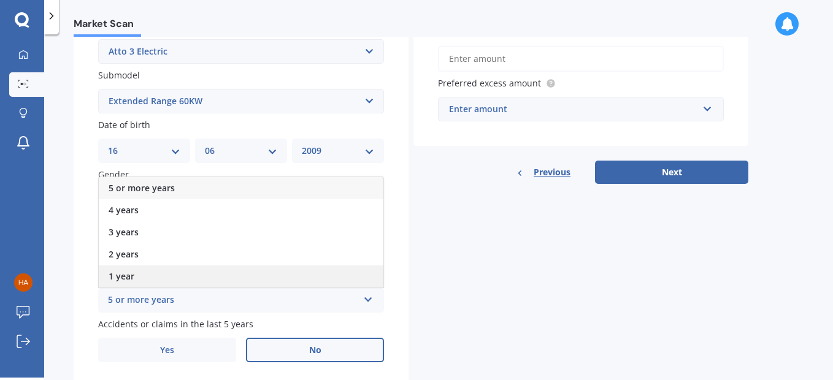
click at [161, 278] on div "1 year" at bounding box center [241, 277] width 285 height 22
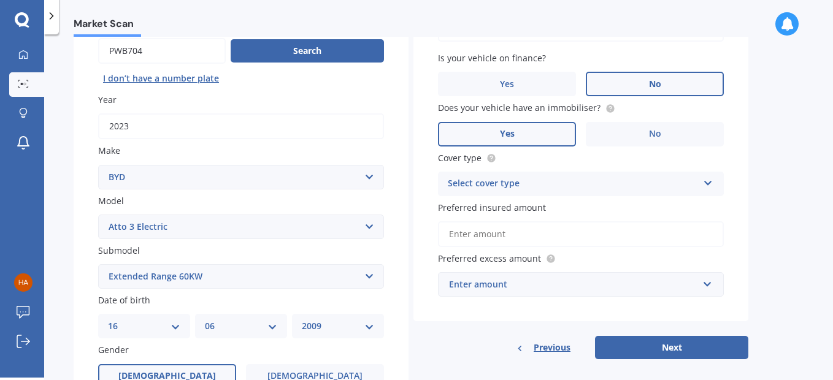
scroll to position [142, 0]
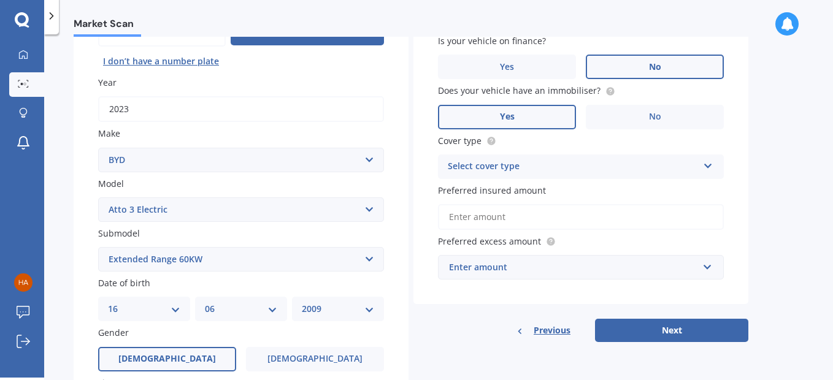
click at [655, 160] on div "Select cover type" at bounding box center [573, 166] width 250 height 15
click at [499, 189] on span "Comprehensive" at bounding box center [480, 191] width 65 height 12
click at [487, 220] on input "Preferred insured amount" at bounding box center [581, 217] width 286 height 26
type input "$36,350"
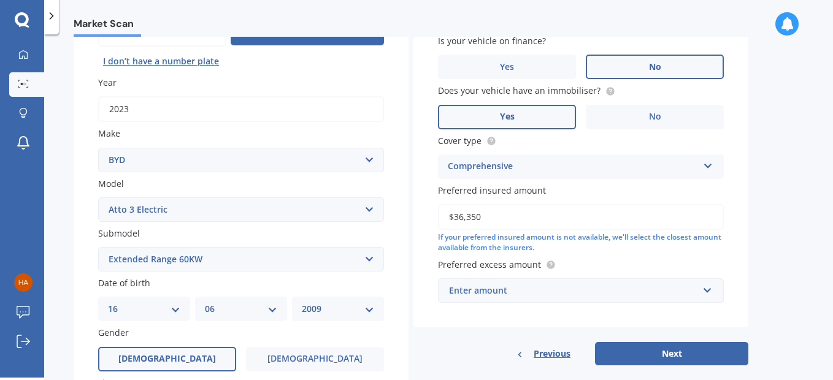
click at [520, 291] on div "Enter amount" at bounding box center [573, 290] width 249 height 13
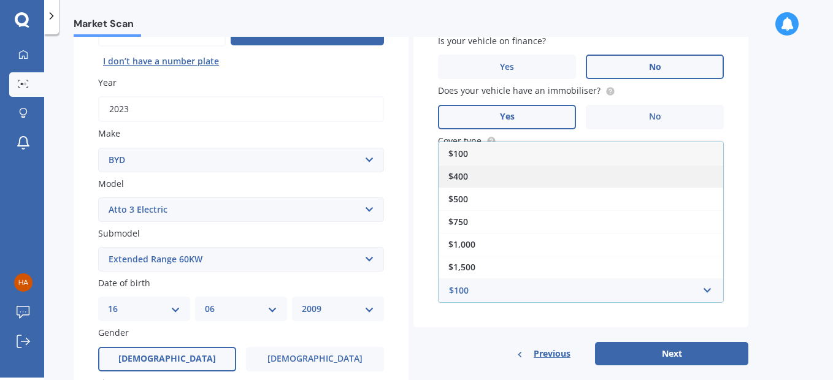
click at [475, 176] on div "$400" at bounding box center [581, 176] width 285 height 23
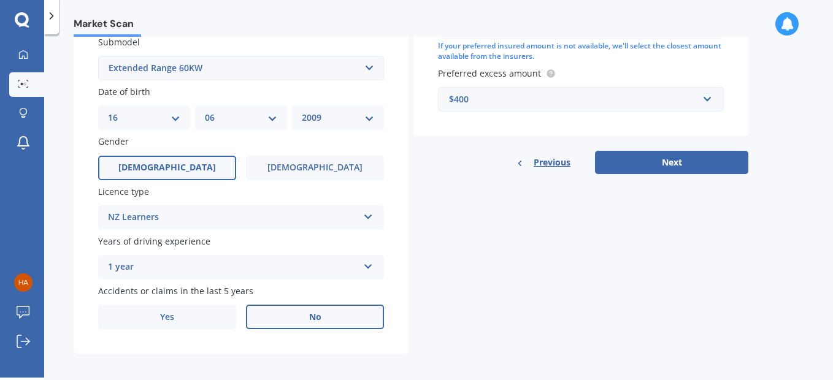
scroll to position [342, 0]
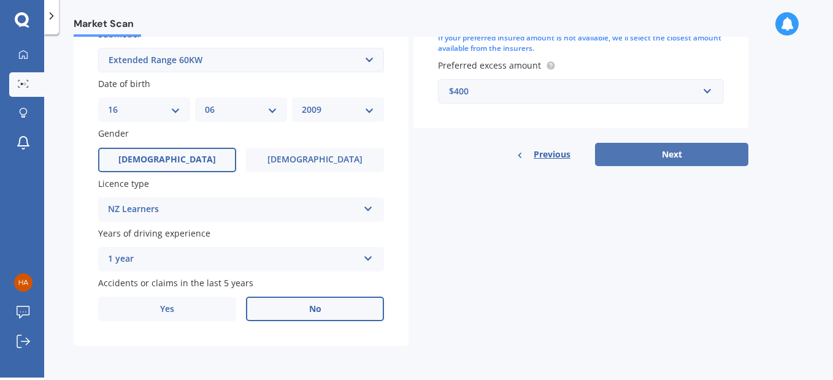
click at [674, 155] on button "Next" at bounding box center [671, 154] width 153 height 23
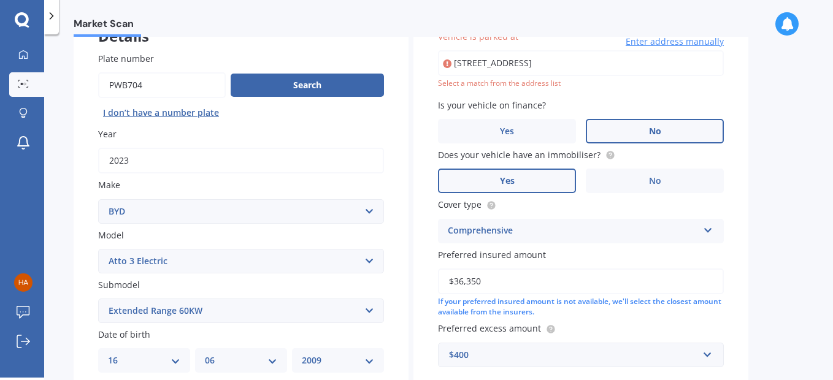
scroll to position [84, 0]
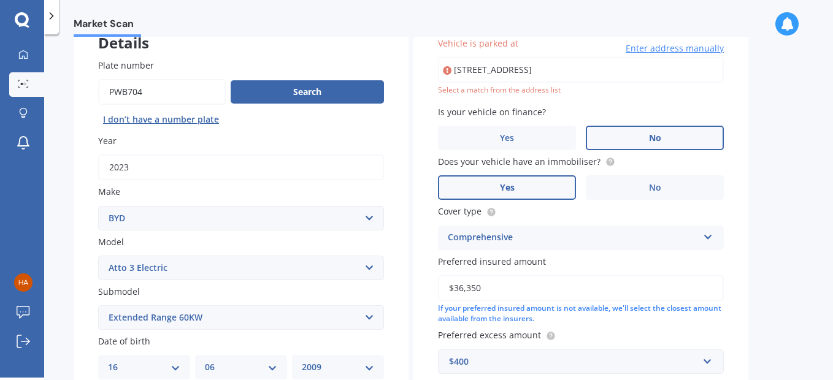
type input "83 Ashwood Avenue, Dairy Flat 0792"
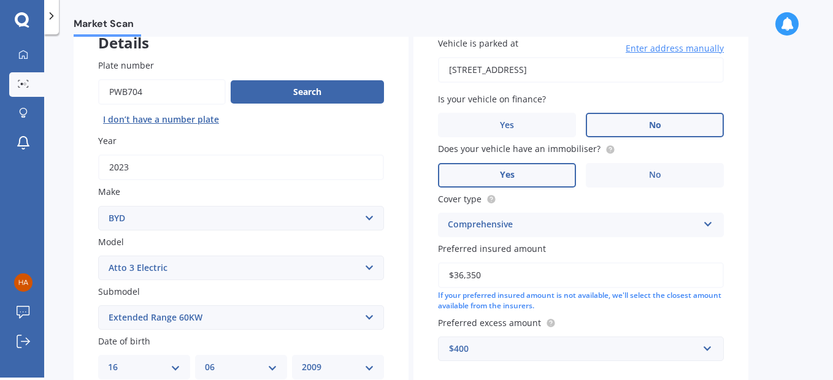
scroll to position [342, 0]
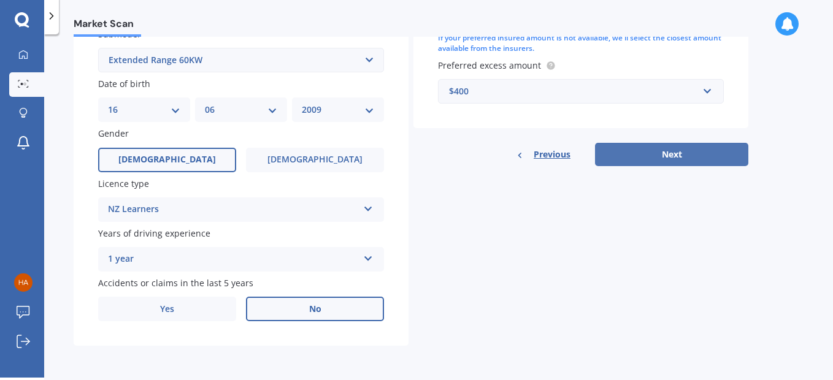
click at [660, 153] on button "Next" at bounding box center [671, 154] width 153 height 23
select select "16"
select select "06"
select select "2009"
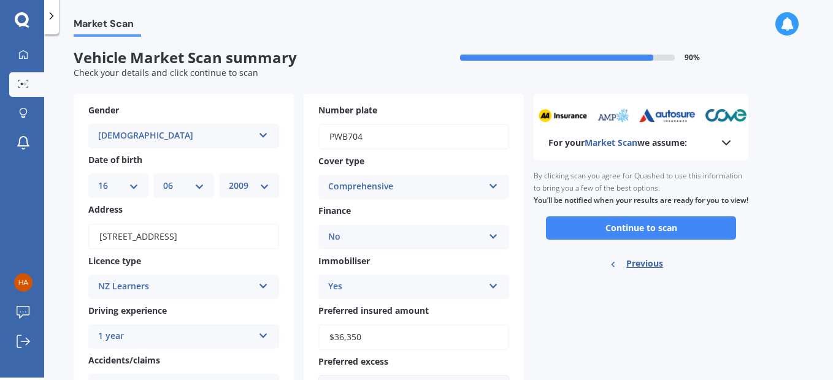
scroll to position [0, 0]
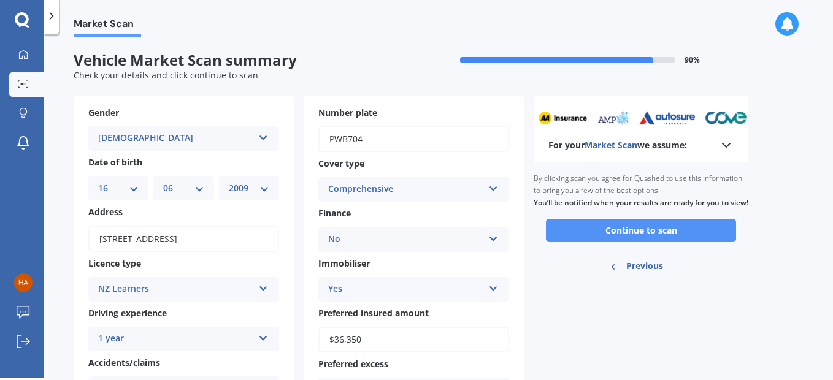
click at [636, 242] on button "Continue to scan" at bounding box center [641, 230] width 190 height 23
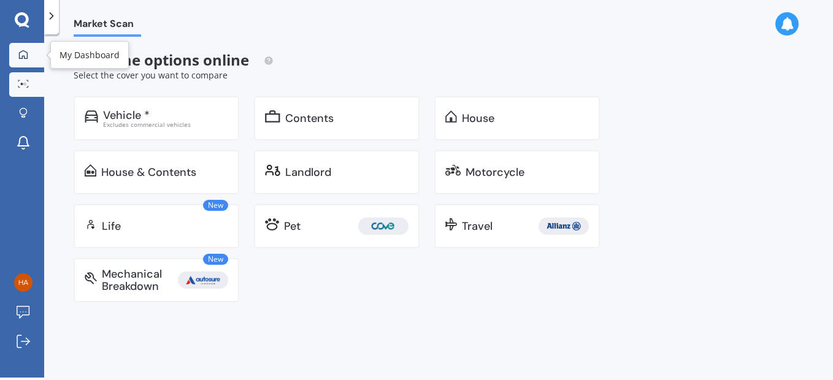
click at [26, 58] on icon at bounding box center [23, 54] width 9 height 9
